Goal: Find specific page/section: Find specific page/section

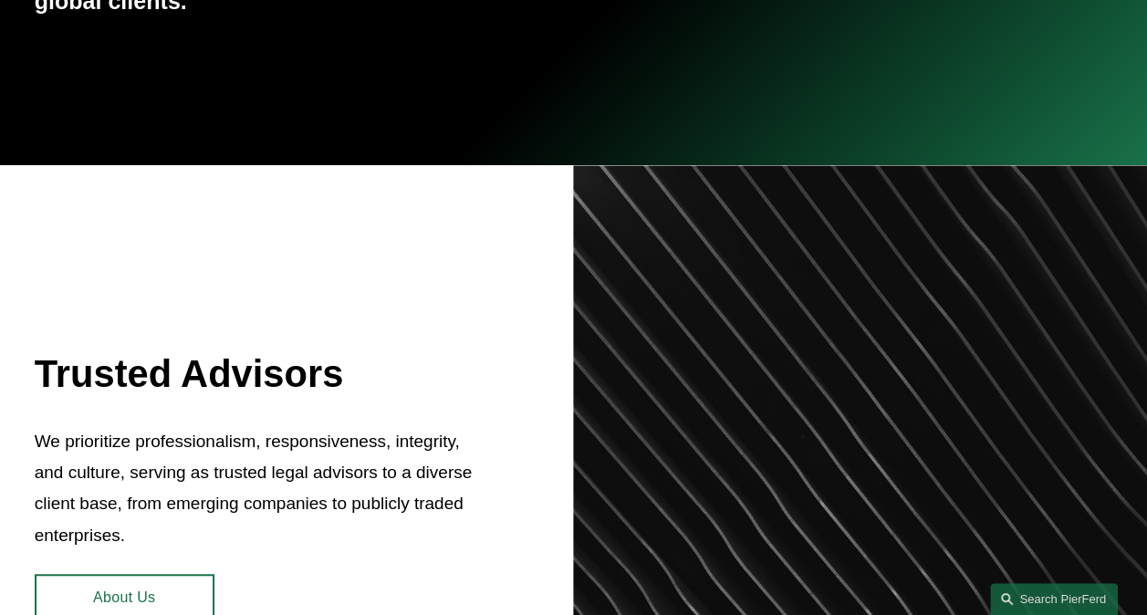
scroll to position [456, 0]
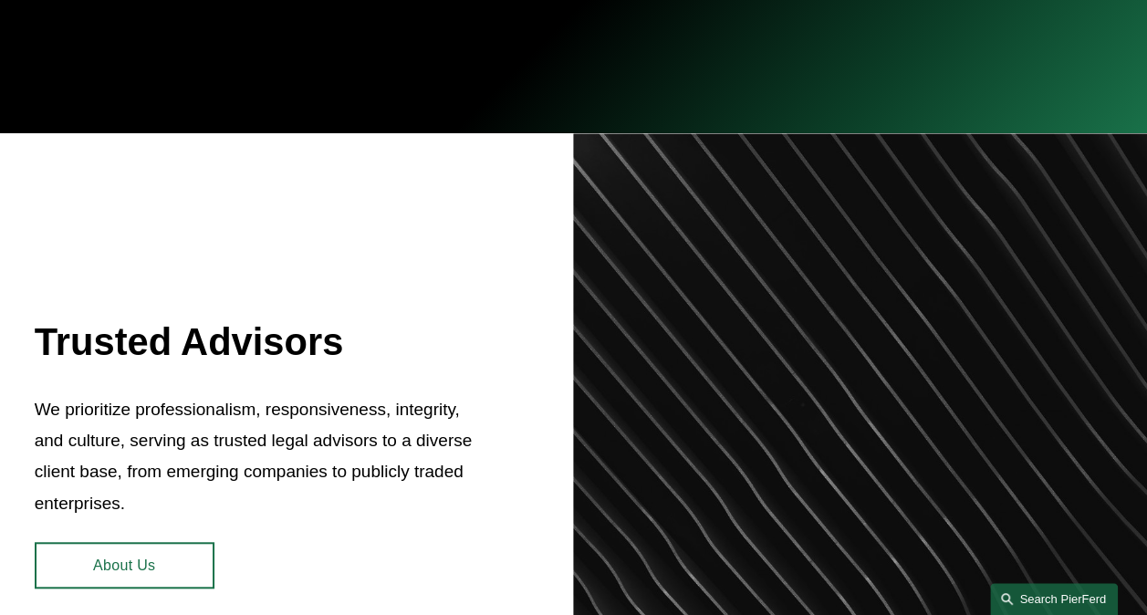
click at [1052, 590] on link "Search this site" at bounding box center [1054, 599] width 128 height 32
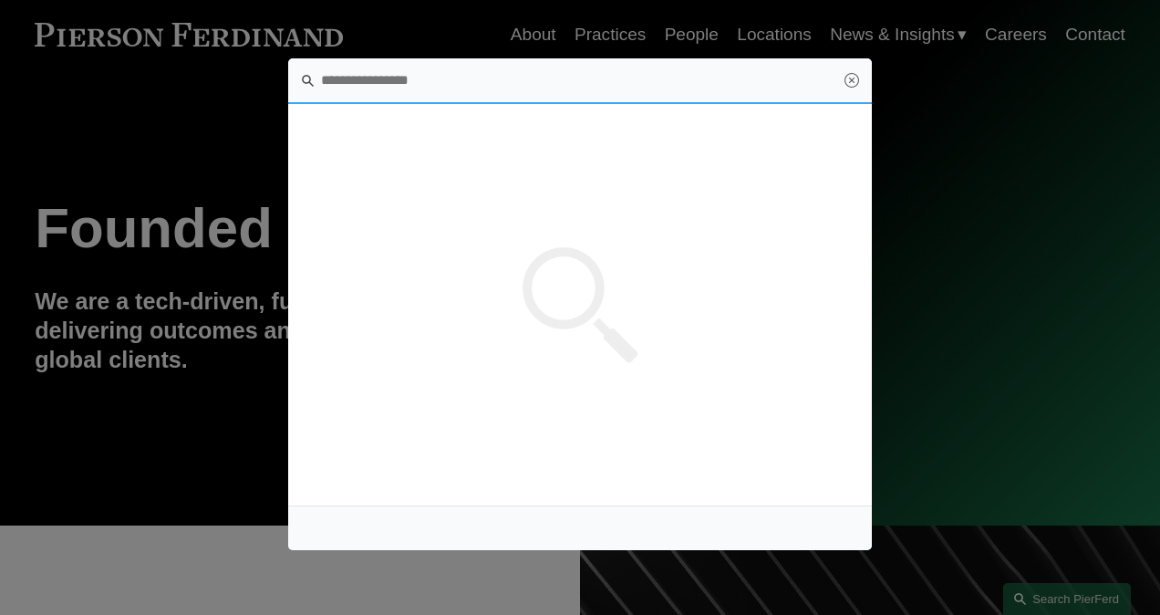
scroll to position [0, 0]
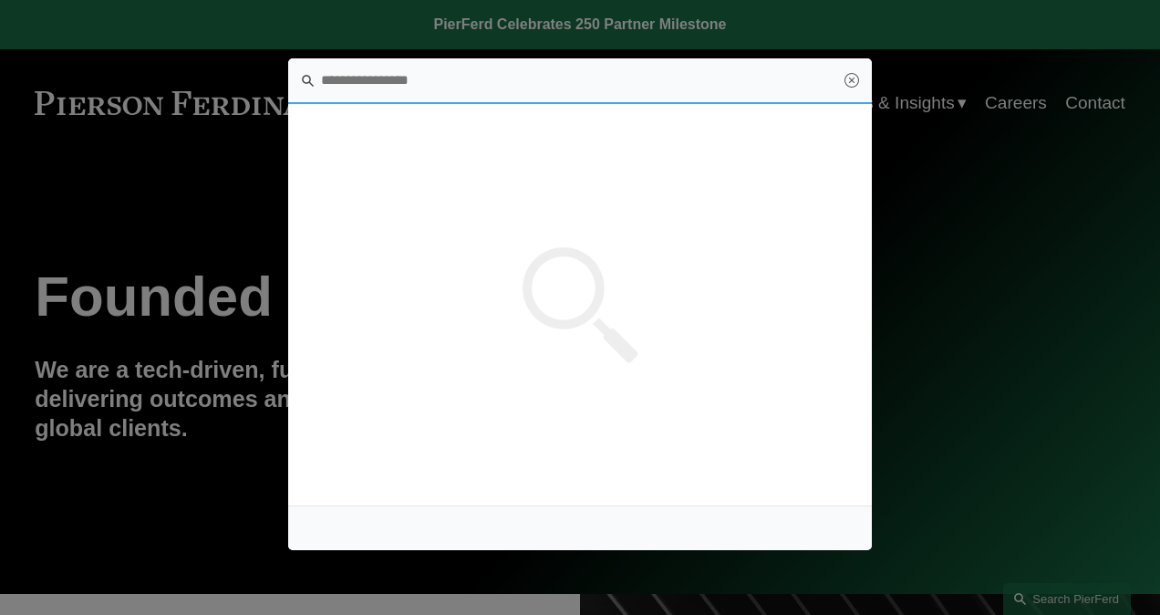
click at [493, 78] on input "Search this site" at bounding box center [580, 81] width 584 height 46
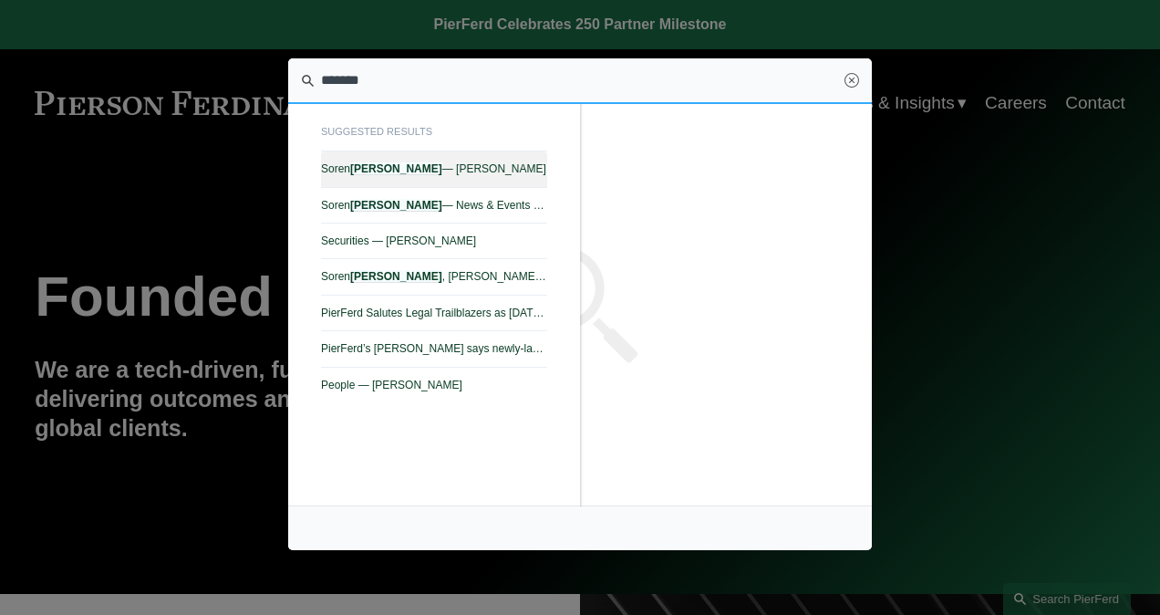
click at [472, 170] on span "Soren Lindstrom — Pierson Ferdinand LLP" at bounding box center [434, 168] width 226 height 13
type input "*******"
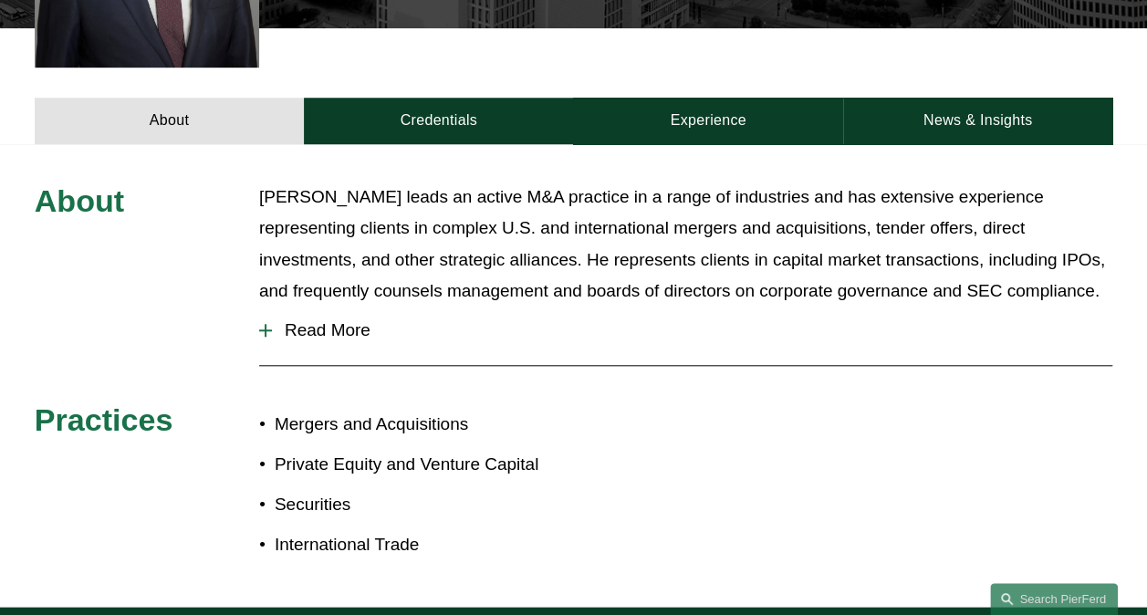
scroll to position [730, 0]
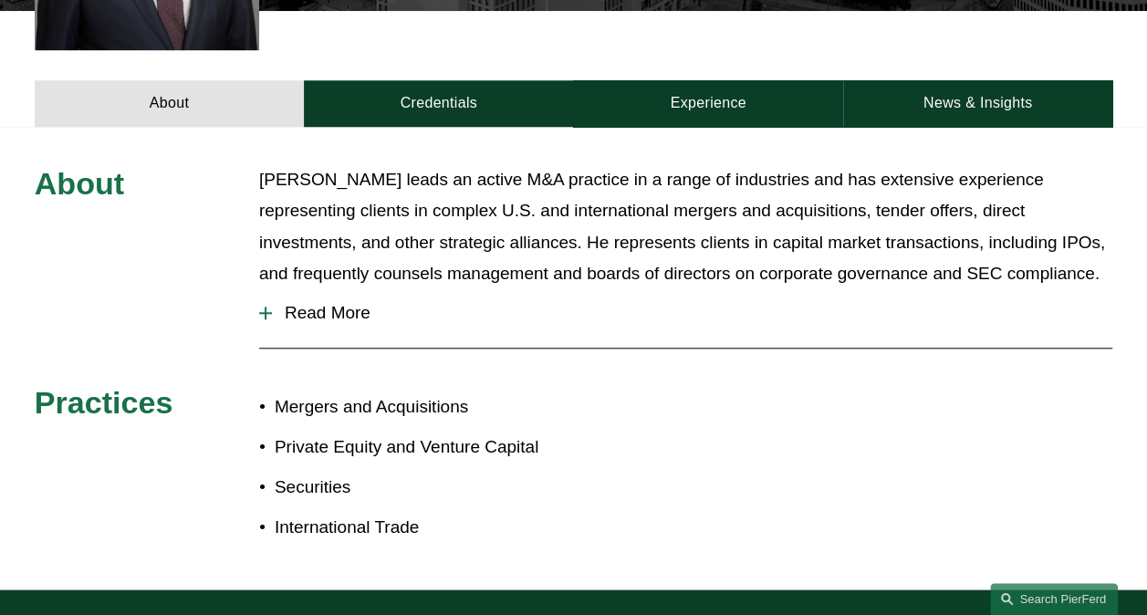
click at [334, 303] on span "Read More" at bounding box center [692, 313] width 840 height 20
